Goal: Contribute content: Contribute content

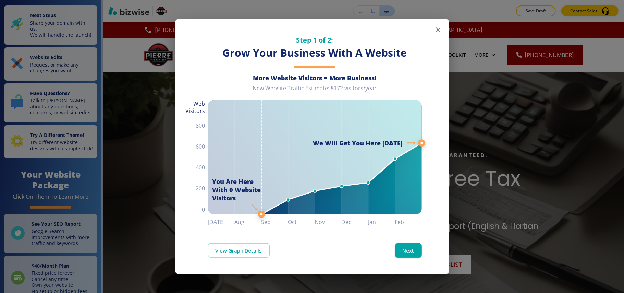
click at [439, 28] on icon "button" at bounding box center [438, 30] width 8 height 8
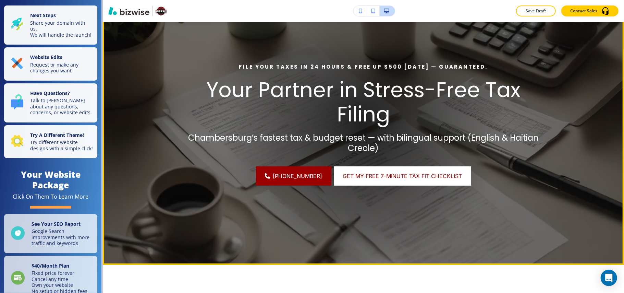
scroll to position [46, 0]
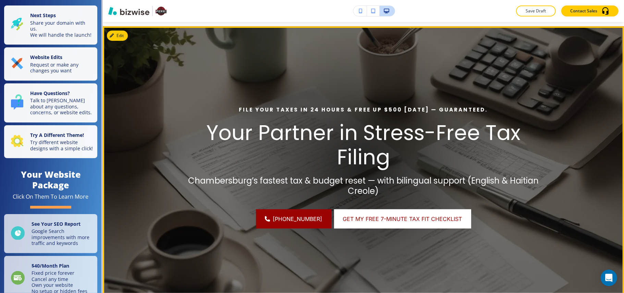
click at [128, 34] on button "Edit" at bounding box center [117, 36] width 21 height 10
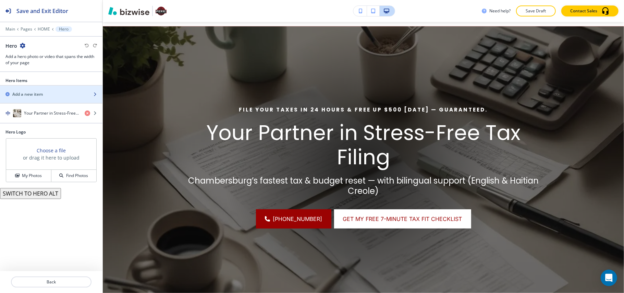
scroll to position [50, 0]
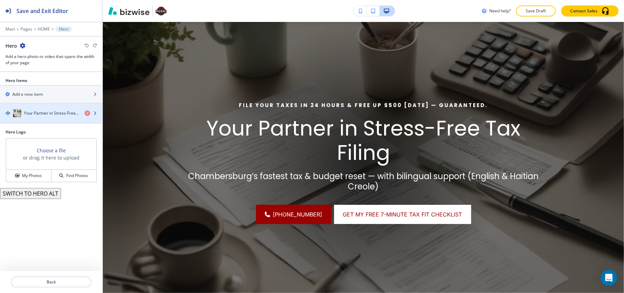
click at [42, 114] on h4 "Your Partner in Stress-Free Tax Filing" at bounding box center [51, 113] width 55 height 6
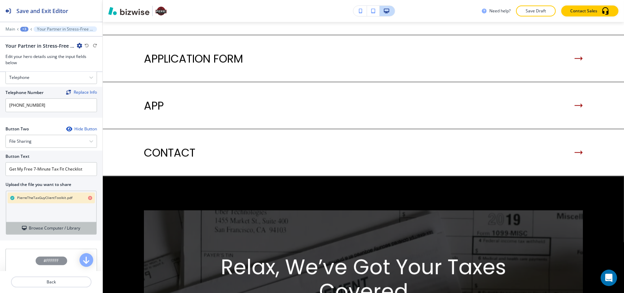
scroll to position [365, 0]
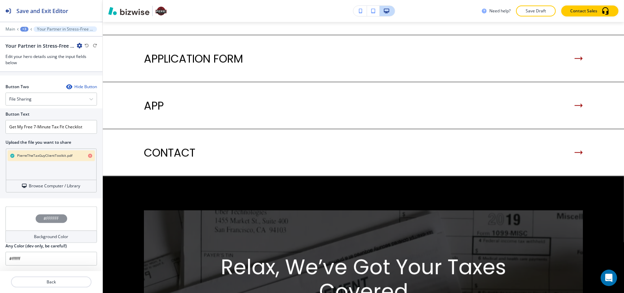
click at [25, 29] on div "+3" at bounding box center [24, 29] width 8 height 5
click at [29, 49] on button "HOME" at bounding box center [42, 52] width 44 height 12
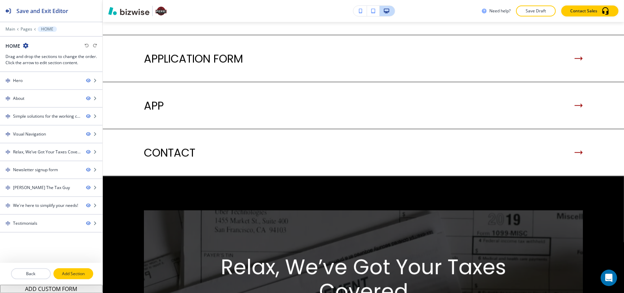
click at [73, 274] on p "Add Section" at bounding box center [73, 274] width 38 height 6
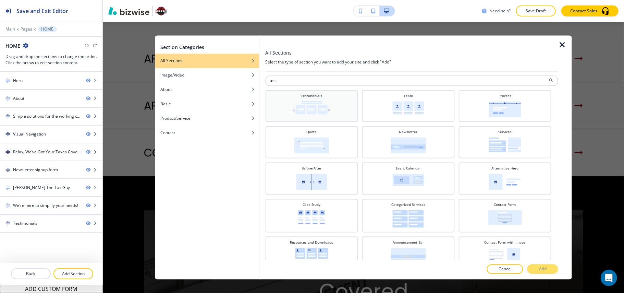
type input "test"
click at [323, 95] on div "Testimonials" at bounding box center [312, 106] width 86 height 24
click at [542, 270] on p "Add" at bounding box center [543, 269] width 8 height 6
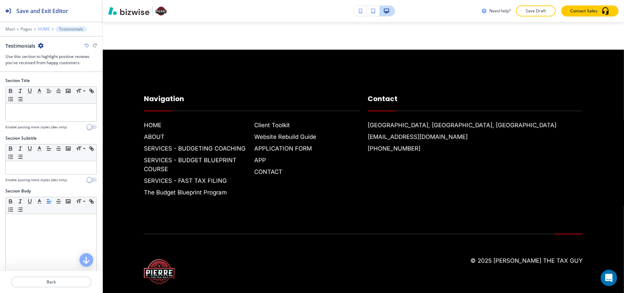
scroll to position [2286, 0]
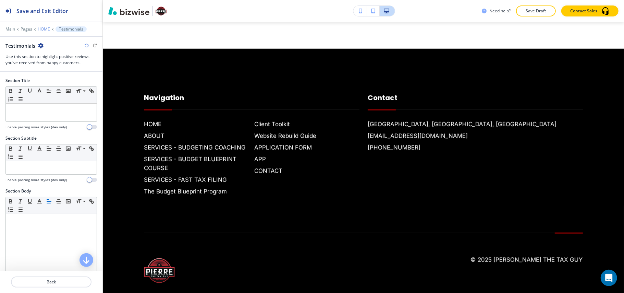
click at [45, 29] on p "HOME" at bounding box center [44, 29] width 12 height 5
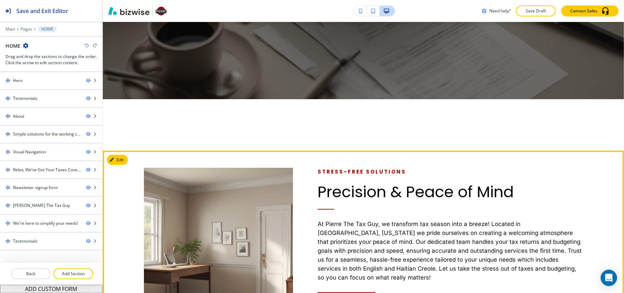
scroll to position [240, 0]
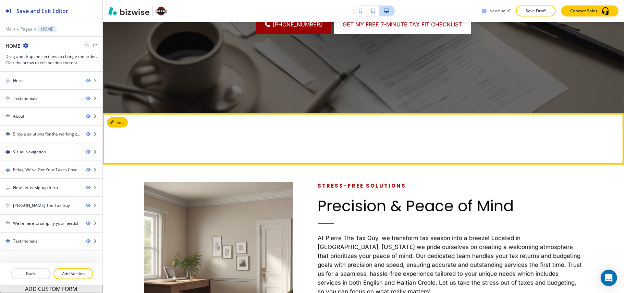
click at [121, 121] on button "Edit" at bounding box center [117, 122] width 21 height 10
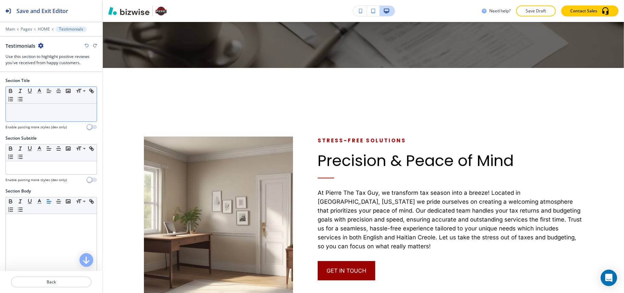
scroll to position [331, 0]
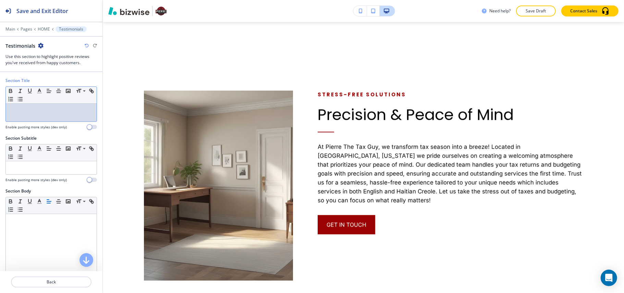
click at [33, 111] on p at bounding box center [51, 110] width 84 height 6
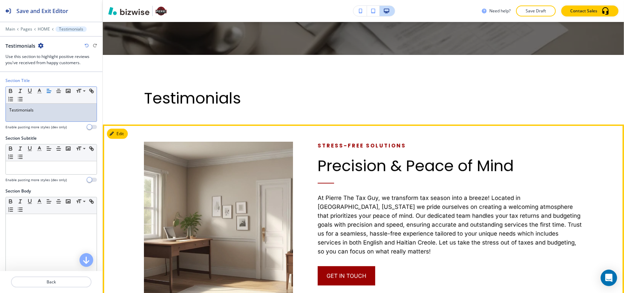
scroll to position [240, 0]
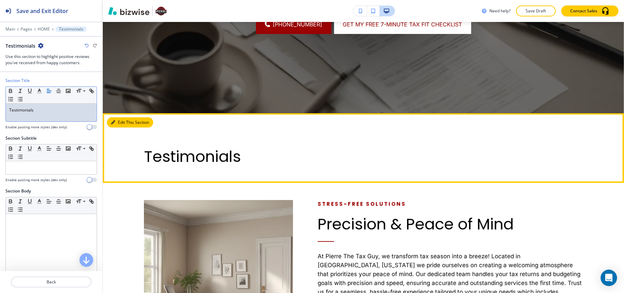
click at [121, 123] on button "Edit This Section" at bounding box center [130, 122] width 46 height 10
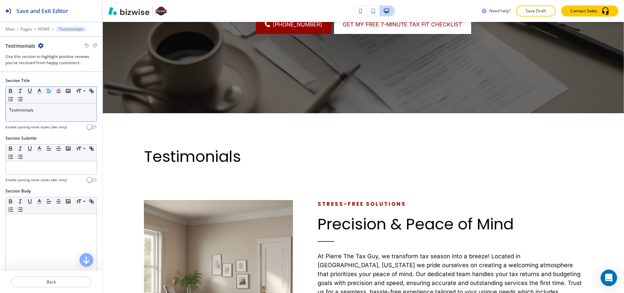
click at [41, 114] on div "Testimonials" at bounding box center [51, 113] width 91 height 18
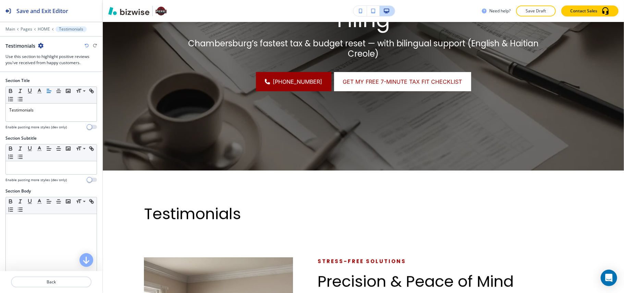
scroll to position [320, 0]
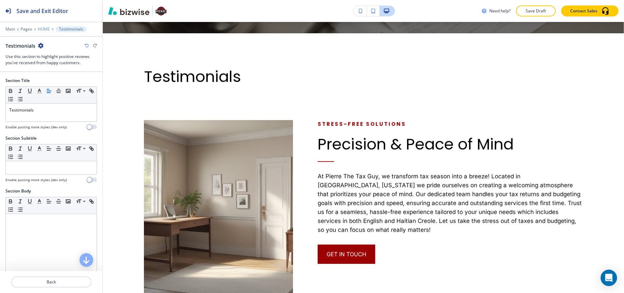
click at [42, 29] on p "HOME" at bounding box center [44, 29] width 12 height 5
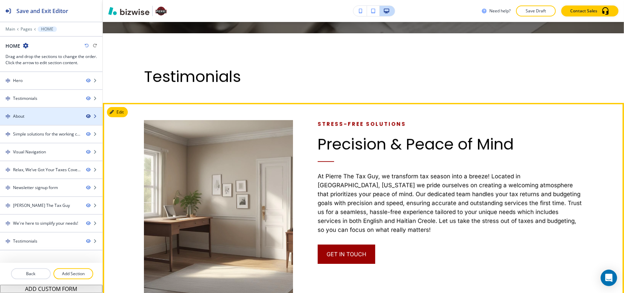
click at [87, 116] on icon "button" at bounding box center [88, 116] width 4 height 4
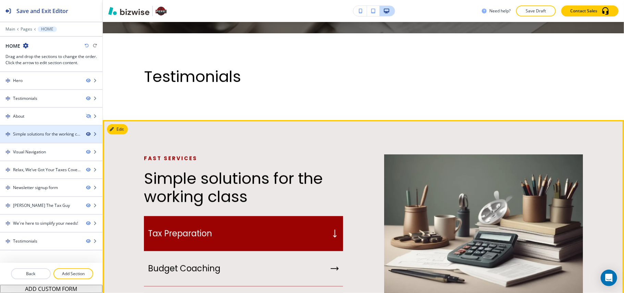
click at [87, 135] on icon "button" at bounding box center [88, 134] width 4 height 4
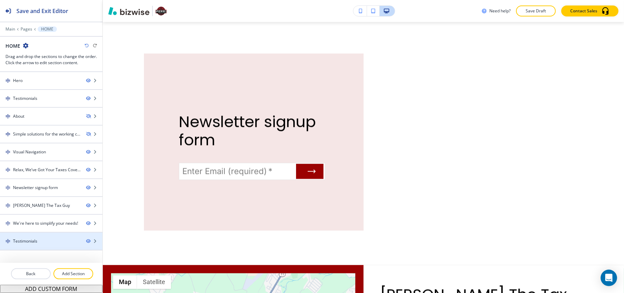
scroll to position [1006, 0]
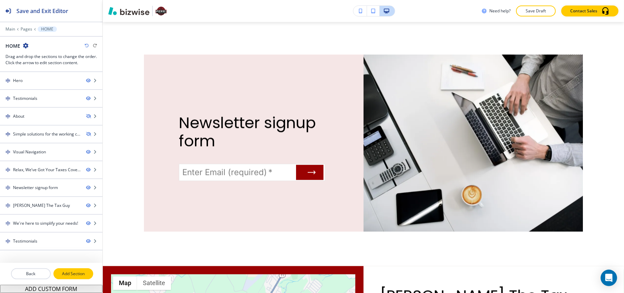
click at [73, 269] on button "Add Section" at bounding box center [73, 273] width 40 height 11
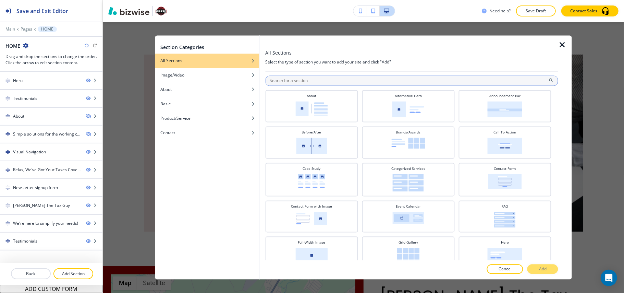
click at [296, 81] on input "text" at bounding box center [411, 81] width 293 height 10
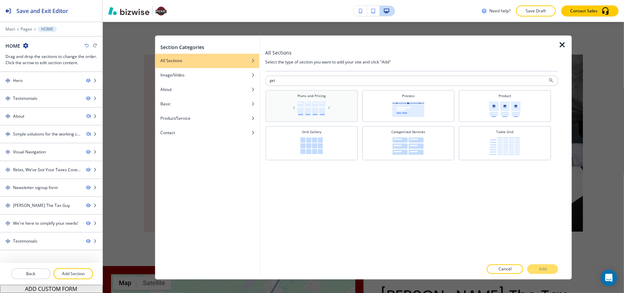
type input "pri"
click at [303, 99] on div "Plans and Pricing" at bounding box center [312, 106] width 86 height 24
click at [544, 267] on p "Add" at bounding box center [543, 269] width 8 height 6
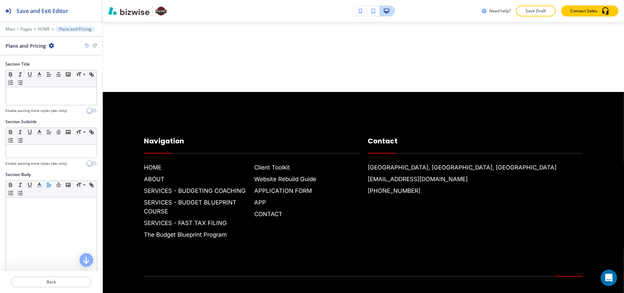
scroll to position [1810, 0]
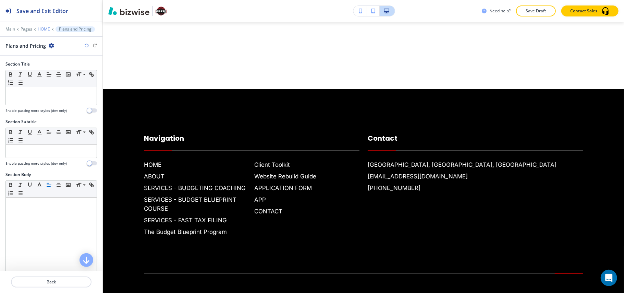
click at [44, 28] on p "HOME" at bounding box center [44, 29] width 12 height 5
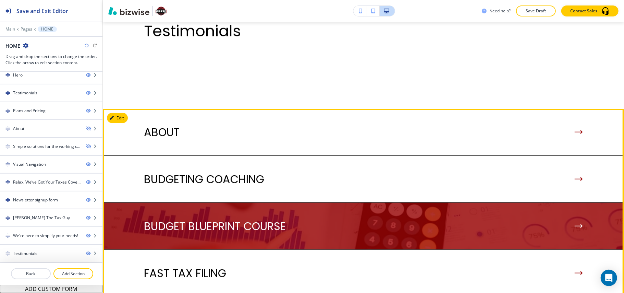
scroll to position [355, 0]
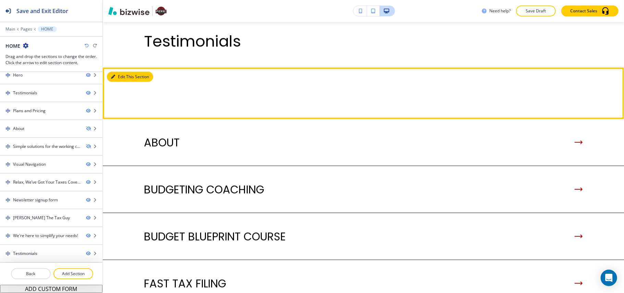
click at [114, 77] on icon "button" at bounding box center [113, 77] width 4 height 4
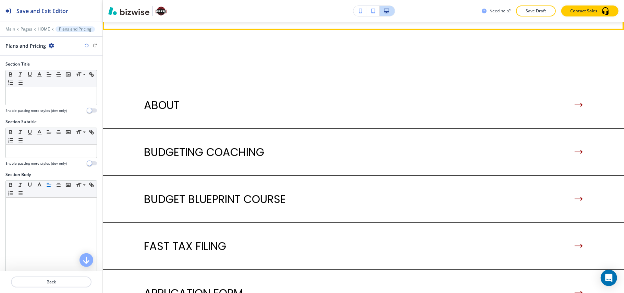
scroll to position [401, 0]
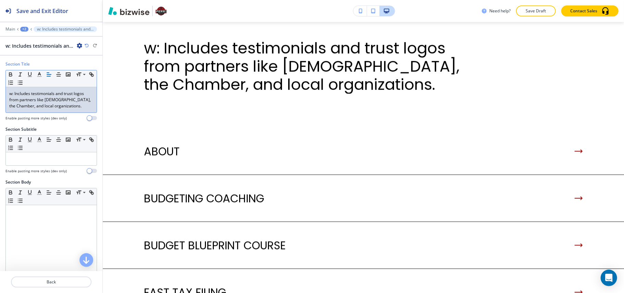
click at [84, 106] on p "w: Includes testimonials and trust logos from partners like [DEMOGRAPHIC_DATA],…" at bounding box center [51, 100] width 84 height 19
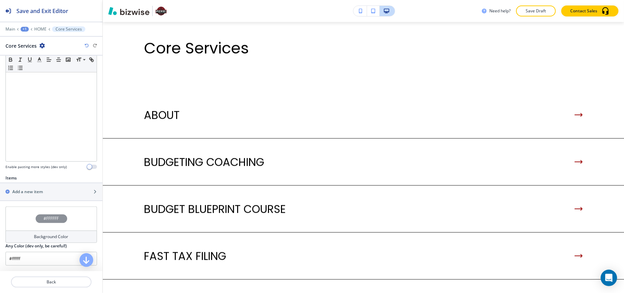
scroll to position [128, 0]
click at [33, 187] on div "button" at bounding box center [51, 185] width 103 height 5
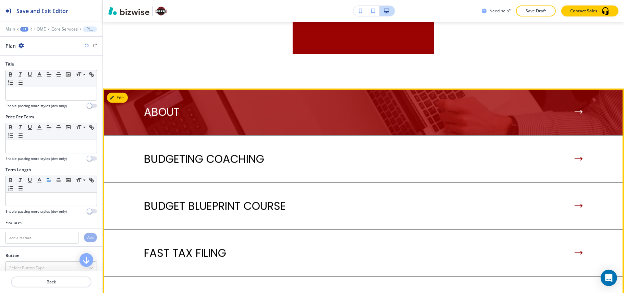
scroll to position [411, 0]
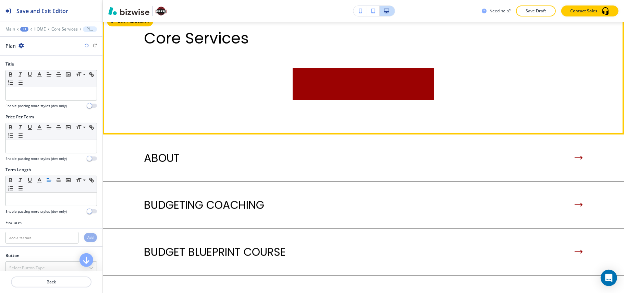
click at [127, 23] on button "Edit This Section" at bounding box center [130, 21] width 46 height 10
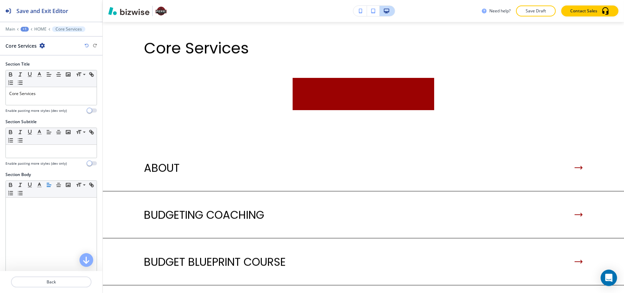
click at [43, 46] on icon "button" at bounding box center [41, 45] width 5 height 5
click at [65, 83] on p "Delete Section" at bounding box center [61, 82] width 35 height 6
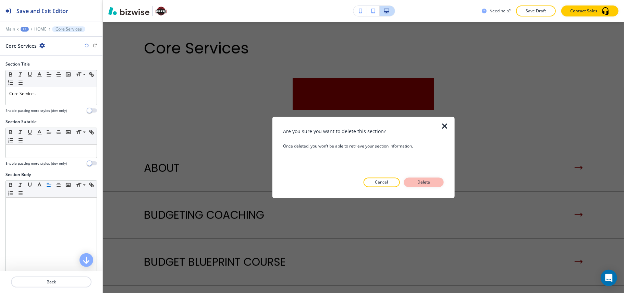
click at [422, 185] on p "Delete" at bounding box center [424, 182] width 16 height 6
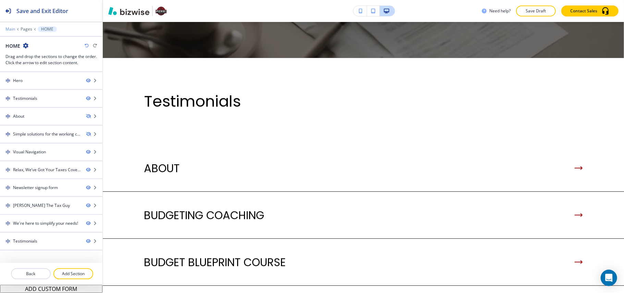
click at [11, 28] on p "Main" at bounding box center [10, 29] width 10 height 5
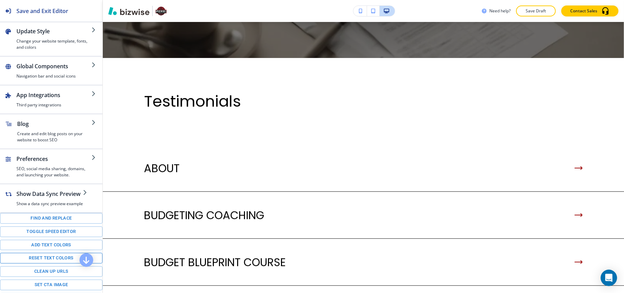
scroll to position [82, 0]
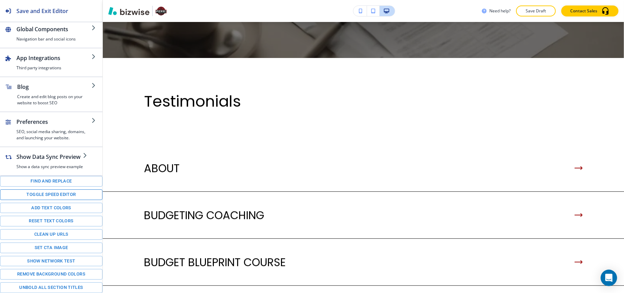
click at [43, 191] on button "Toggle speed editor" at bounding box center [51, 194] width 103 height 11
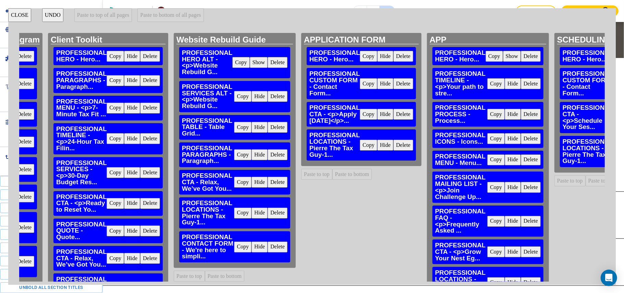
scroll to position [0, 803]
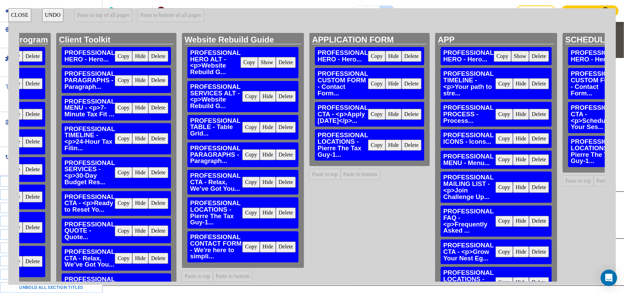
click at [246, 126] on button "Copy" at bounding box center [250, 127] width 17 height 11
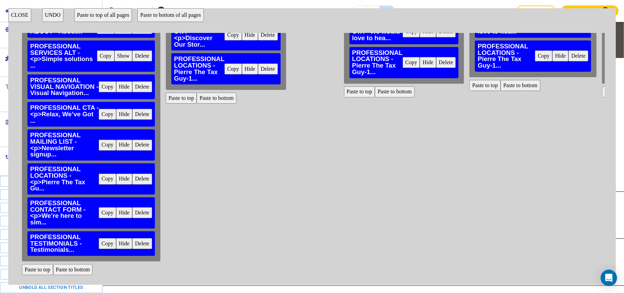
scroll to position [82, 0]
click at [76, 265] on button "Paste to bottom" at bounding box center [73, 269] width 40 height 11
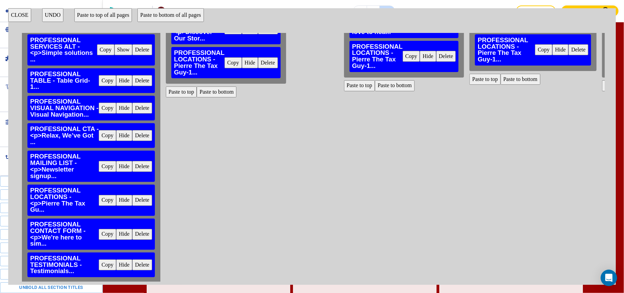
scroll to position [0, 0]
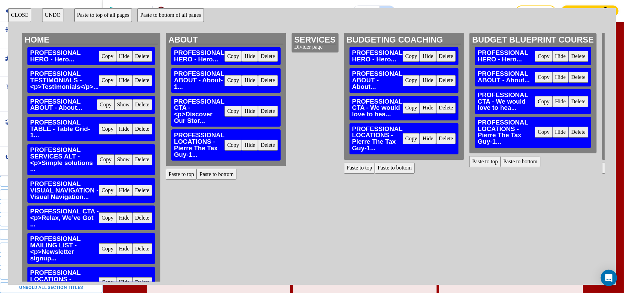
click at [23, 13] on button "CLOSE" at bounding box center [19, 15] width 23 height 14
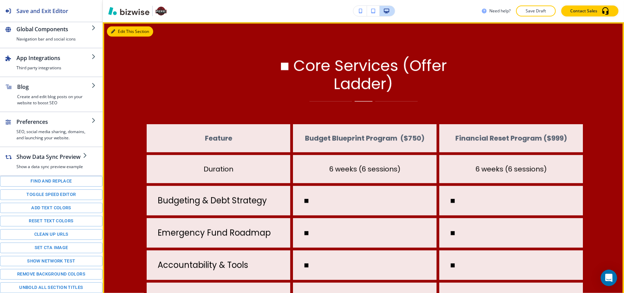
click at [111, 32] on icon "button" at bounding box center [113, 31] width 4 height 4
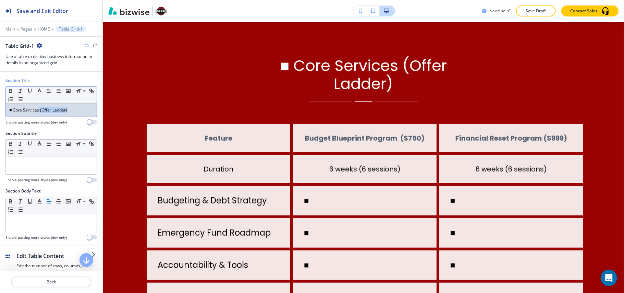
drag, startPoint x: 42, startPoint y: 112, endPoint x: 89, endPoint y: 111, distance: 47.3
click at [88, 111] on div "■ Core Services (Offer Ladder)" at bounding box center [51, 110] width 91 height 13
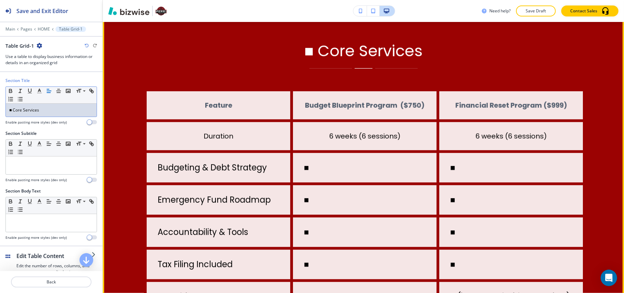
scroll to position [418, 0]
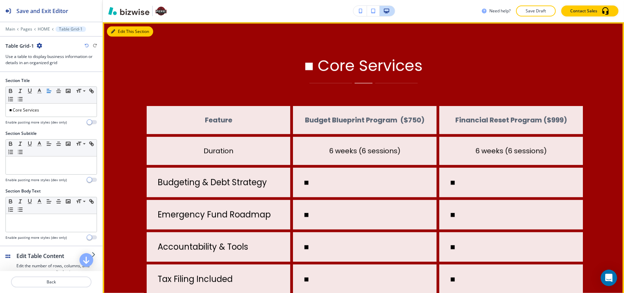
click at [117, 31] on button "Edit This Section" at bounding box center [130, 31] width 46 height 10
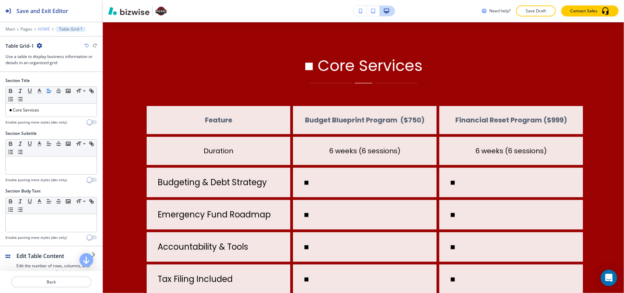
click at [40, 30] on p "HOME" at bounding box center [44, 29] width 12 height 5
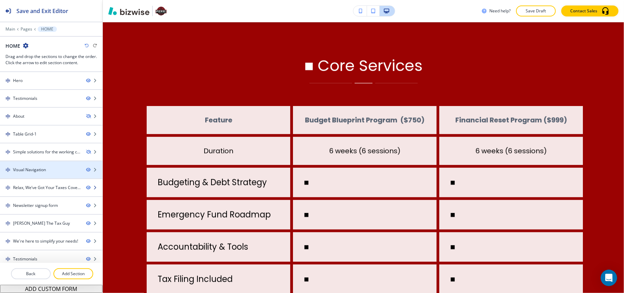
scroll to position [8, 0]
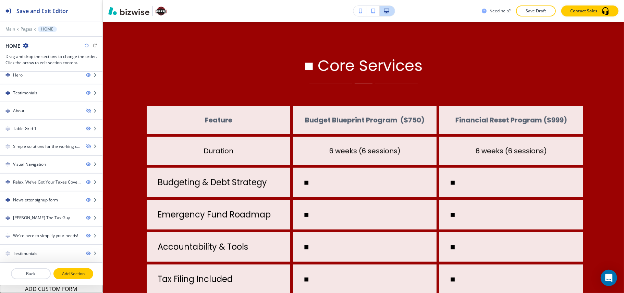
click at [83, 273] on p "Add Section" at bounding box center [73, 274] width 38 height 6
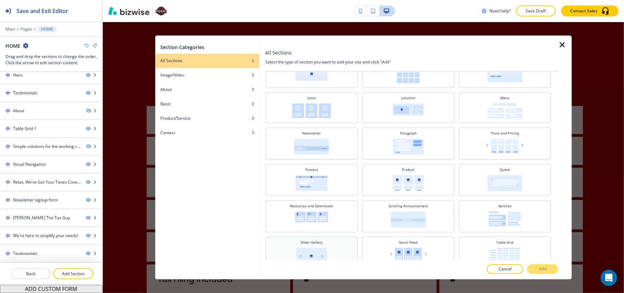
scroll to position [166, 0]
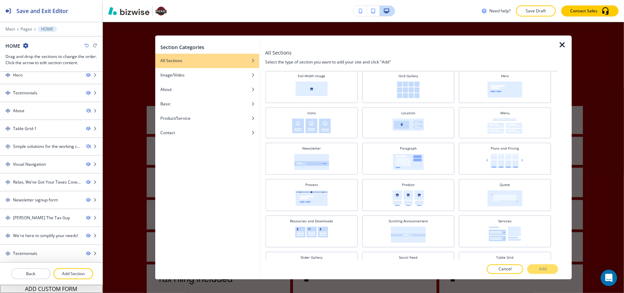
click at [560, 43] on icon "button" at bounding box center [563, 45] width 8 height 8
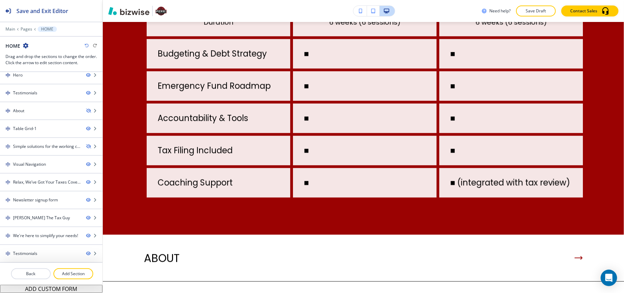
scroll to position [555, 0]
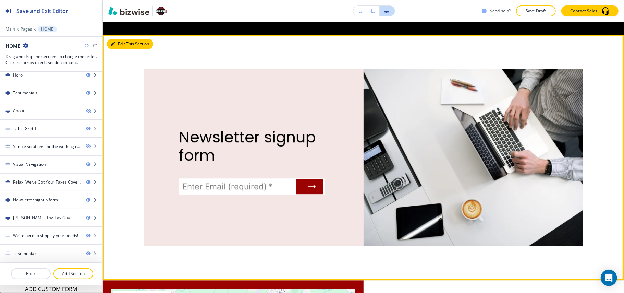
click at [122, 49] on button "Edit This Section" at bounding box center [130, 44] width 46 height 10
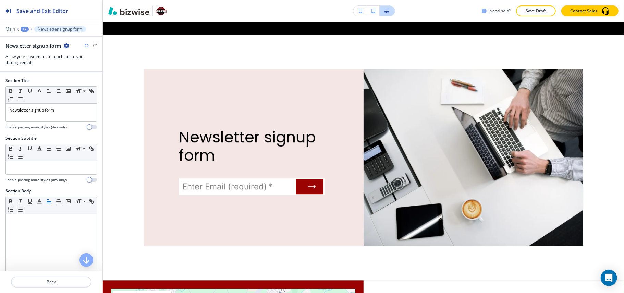
scroll to position [1356, 0]
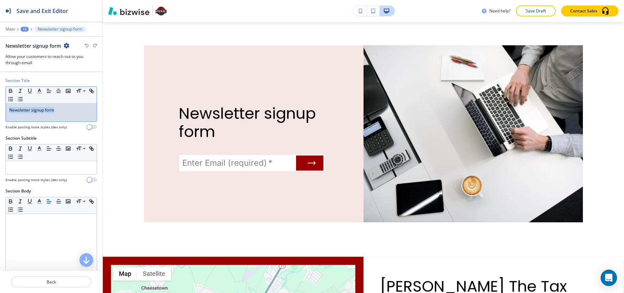
drag, startPoint x: 66, startPoint y: 111, endPoint x: 50, endPoint y: 110, distance: 16.2
click at [0, 108] on div "Section Title Small Normal Large Huge Newsletter signup form Enable pasting mor…" at bounding box center [51, 107] width 103 height 58
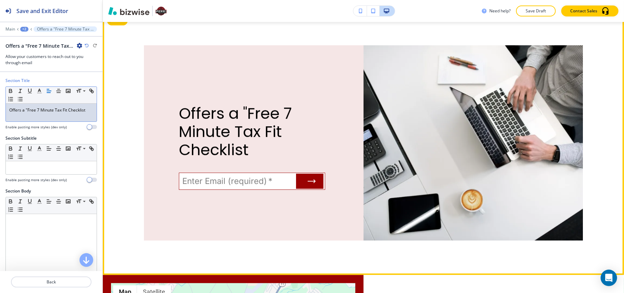
click at [255, 189] on input "Enter Email (required)   *" at bounding box center [236, 181] width 114 height 16
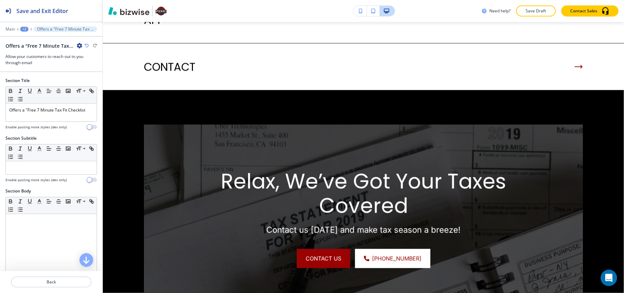
scroll to position [990, 0]
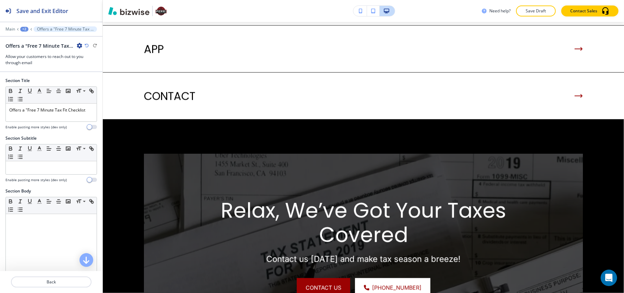
click at [25, 31] on div "+2" at bounding box center [24, 29] width 8 height 5
click at [27, 50] on p "HOME" at bounding box center [42, 52] width 35 height 6
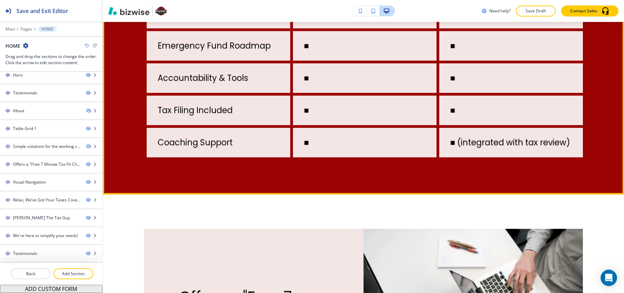
scroll to position [678, 0]
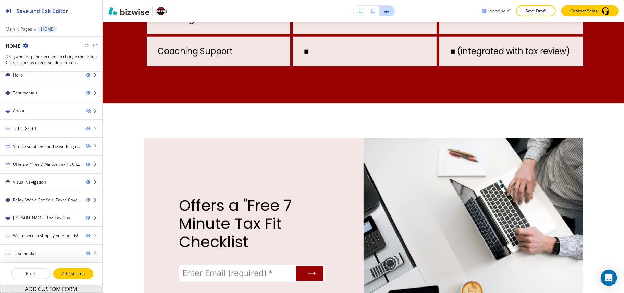
click at [69, 273] on p "Add Section" at bounding box center [73, 274] width 38 height 6
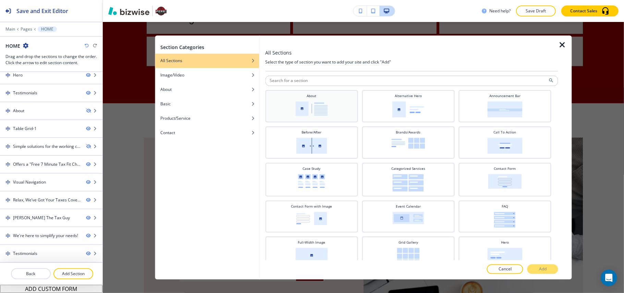
click at [329, 100] on div "About" at bounding box center [312, 106] width 86 height 24
click at [549, 267] on button "Add" at bounding box center [543, 269] width 31 height 10
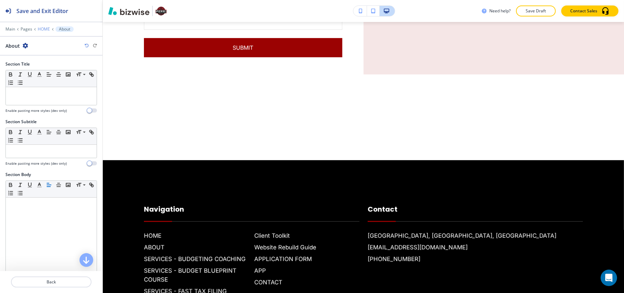
scroll to position [2179, 0]
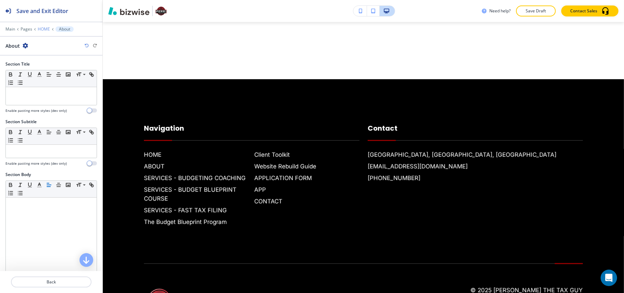
click at [40, 29] on p "HOME" at bounding box center [44, 29] width 12 height 5
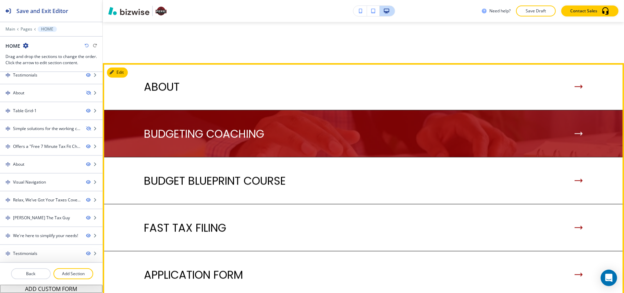
scroll to position [879, 0]
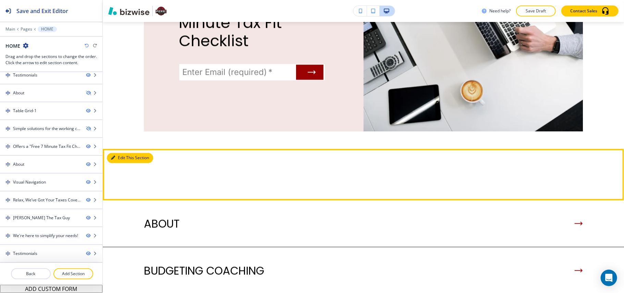
click at [118, 163] on button "Edit This Section" at bounding box center [130, 158] width 46 height 10
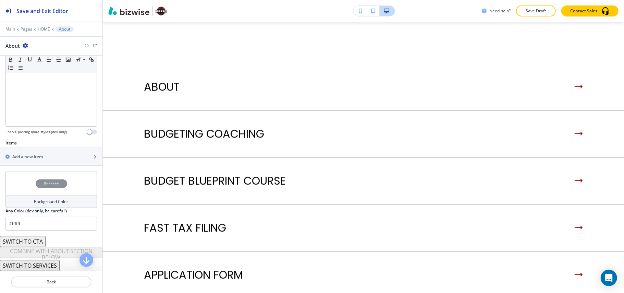
scroll to position [163, 0]
click at [32, 154] on h2 "Add a new item" at bounding box center [27, 157] width 31 height 6
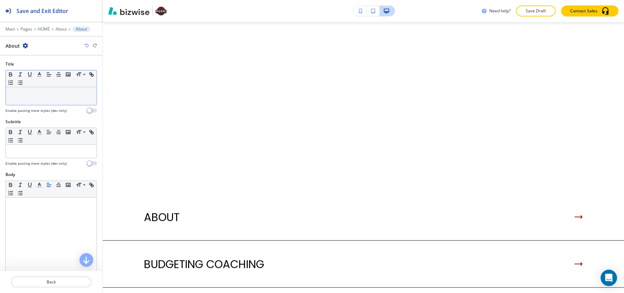
scroll to position [999, 0]
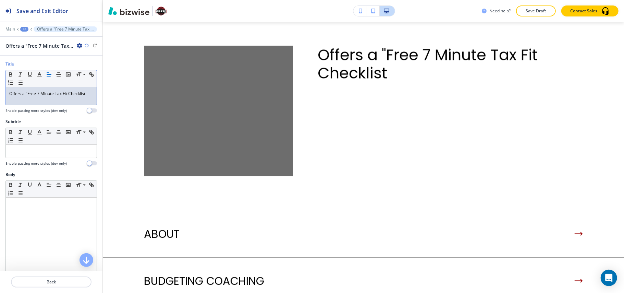
click at [33, 94] on p "Offers a "Free 7 Minute Tax Fit Checklist" at bounding box center [51, 94] width 84 height 6
click at [55, 94] on p "Offers a "Free 7 Minute Tax Fit Checklist" at bounding box center [51, 94] width 84 height 6
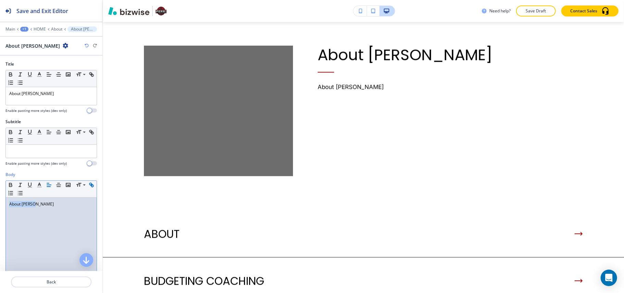
drag, startPoint x: 58, startPoint y: 209, endPoint x: 10, endPoint y: 196, distance: 50.0
click at [0, 195] on div "Body Small Normal Large Huge About [PERSON_NAME] Enable pasting more styles (de…" at bounding box center [51, 235] width 103 height 129
drag, startPoint x: 75, startPoint y: 214, endPoint x: 0, endPoint y: 207, distance: 75.8
click at [0, 207] on div "Body Small Normal Large Huge About [PERSON_NAME] Enable pasting more styles (de…" at bounding box center [51, 235] width 103 height 129
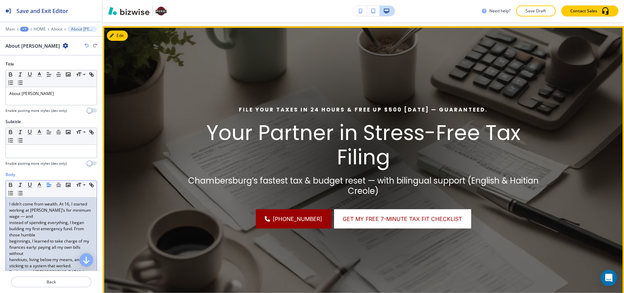
scroll to position [0, 0]
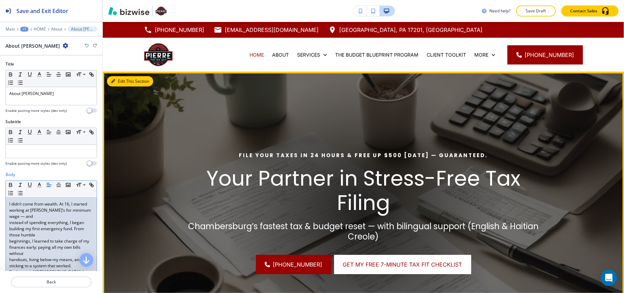
drag, startPoint x: 121, startPoint y: 80, endPoint x: 114, endPoint y: 83, distance: 7.1
click at [121, 80] on button "Edit This Section" at bounding box center [130, 81] width 46 height 10
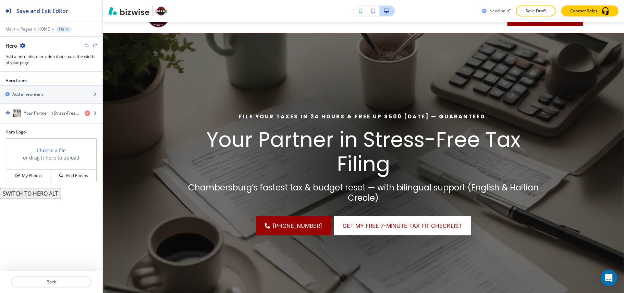
scroll to position [50, 0]
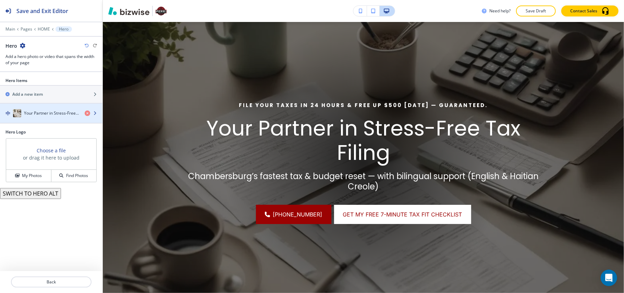
click at [37, 111] on h4 "Your Partner in Stress-Free Tax Filing" at bounding box center [51, 113] width 55 height 6
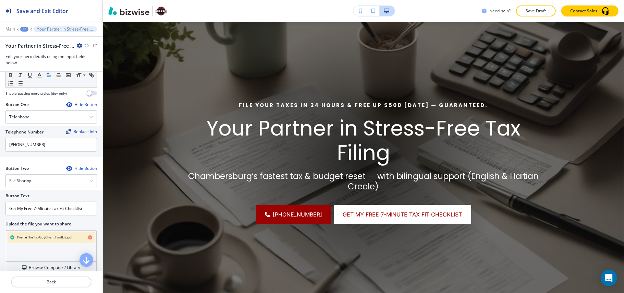
scroll to position [365, 0]
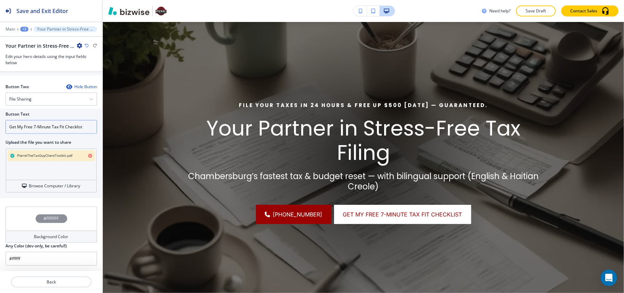
click at [48, 127] on input "Get My Free 7-Minute Tax Fit Checklist" at bounding box center [51, 127] width 92 height 14
drag, startPoint x: 48, startPoint y: 127, endPoint x: 21, endPoint y: 124, distance: 27.5
click at [22, 124] on input "Get My Free 7-Minute Tax Fit Checklist" at bounding box center [51, 127] width 92 height 14
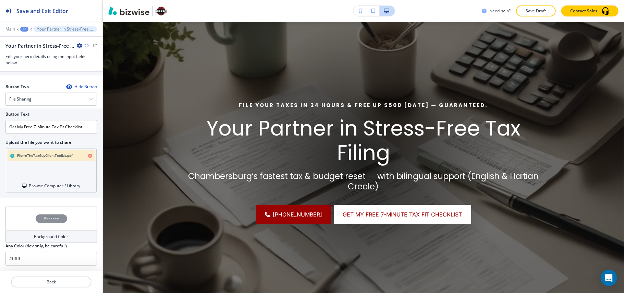
click at [88, 154] on icon "button" at bounding box center [90, 156] width 4 height 4
click at [46, 97] on div "File Sharing" at bounding box center [51, 99] width 91 height 12
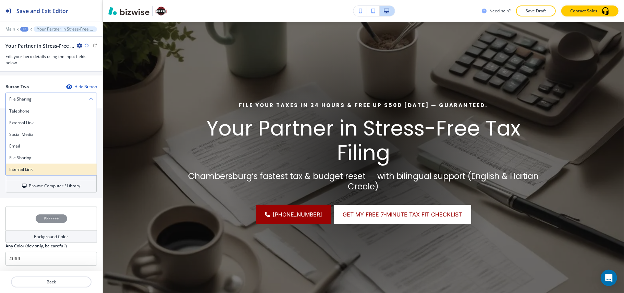
click at [29, 166] on h4 "Internal Link" at bounding box center [51, 169] width 84 height 6
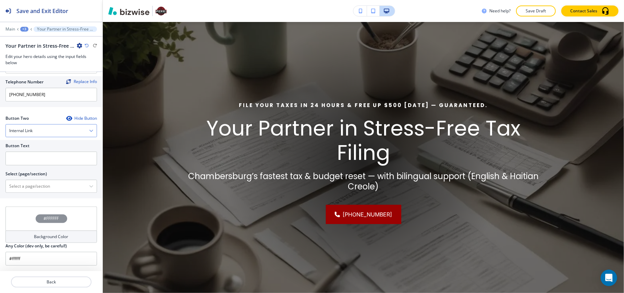
scroll to position [334, 0]
click at [39, 130] on div "Internal Link" at bounding box center [51, 130] width 91 height 12
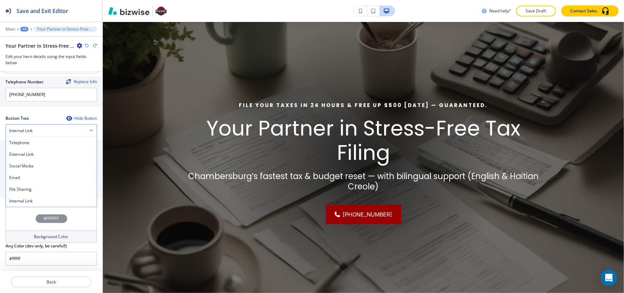
click at [33, 132] on div "Internal Link" at bounding box center [51, 130] width 91 height 12
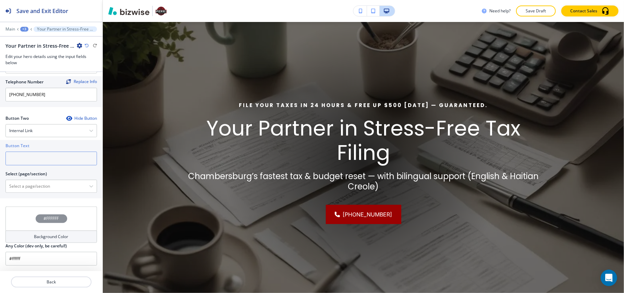
click at [30, 162] on input "text" at bounding box center [51, 159] width 92 height 14
paste input "Book My Free 15-Min Fit Call"
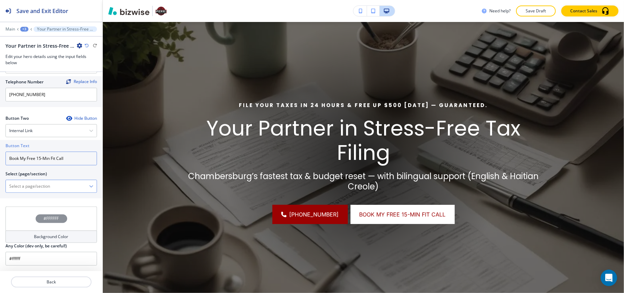
type input "Book My Free 15-Min Fit Call"
click at [32, 184] on \(page\/section\) "Manual Input" at bounding box center [47, 186] width 83 height 12
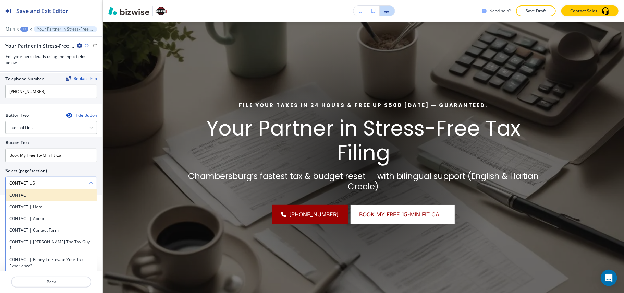
click at [29, 196] on h4 "CONTACT" at bounding box center [51, 195] width 84 height 6
type \(page\/section\) "CONTACT"
